Goal: Task Accomplishment & Management: Manage account settings

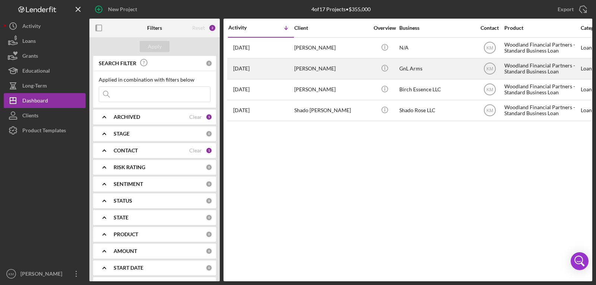
click at [313, 64] on div "[PERSON_NAME]" at bounding box center [331, 69] width 74 height 20
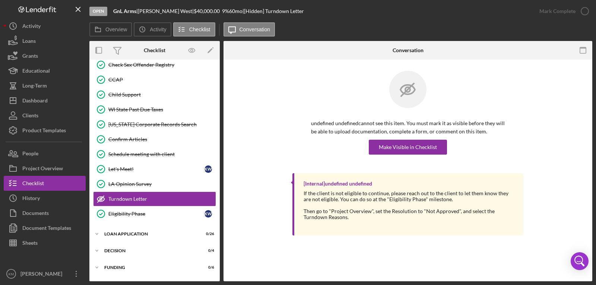
scroll to position [125, 0]
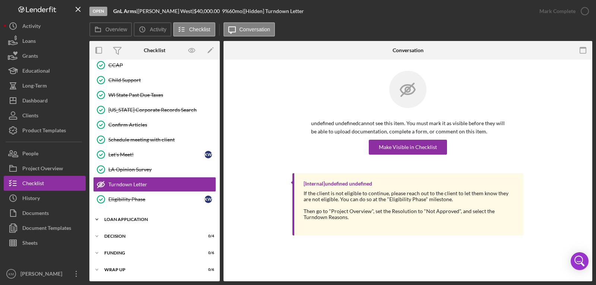
click at [128, 217] on div "Loan Application" at bounding box center [157, 219] width 106 height 4
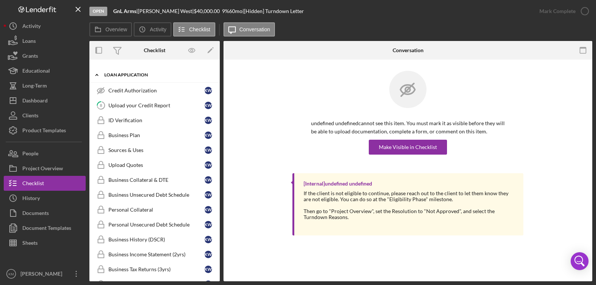
scroll to position [270, 0]
click at [125, 108] on div "Upload your Credit Report" at bounding box center [156, 105] width 96 height 6
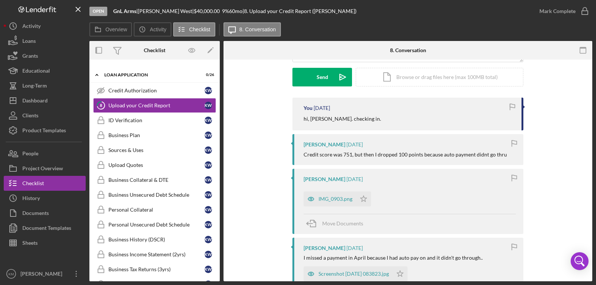
scroll to position [111, 0]
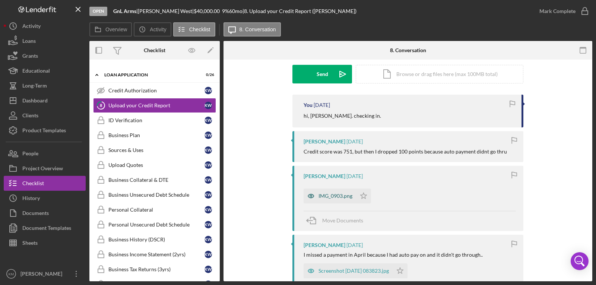
click at [345, 193] on div "IMG_0903.png" at bounding box center [335, 196] width 34 height 6
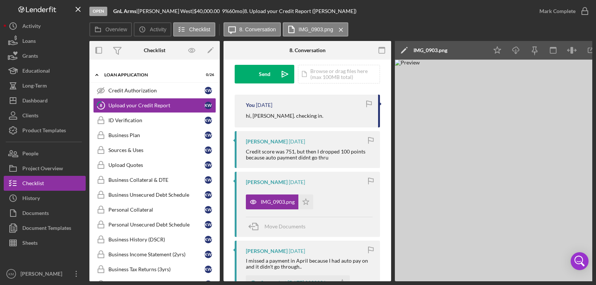
scroll to position [0, 26]
